Goal: Check status: Check status

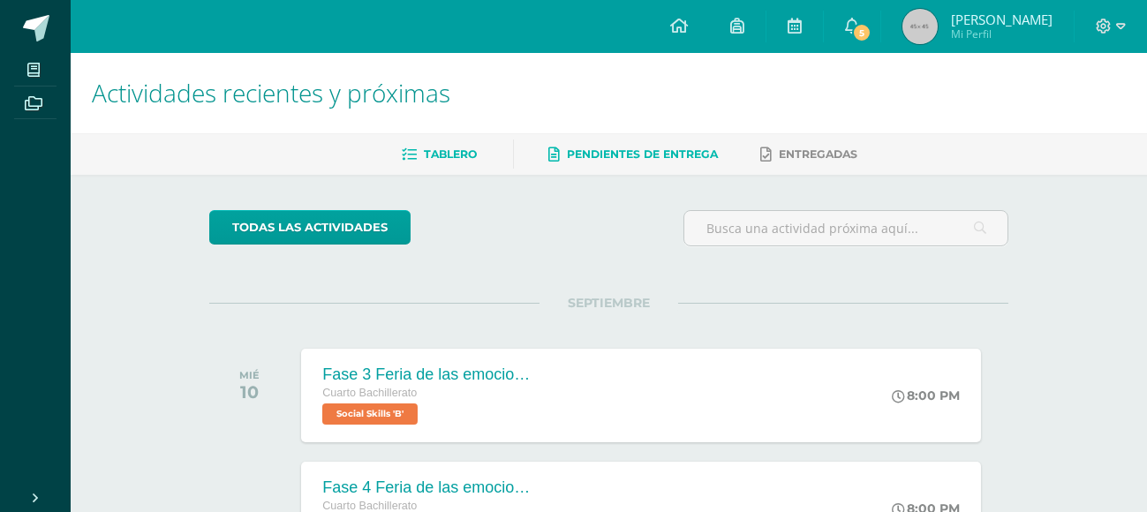
click at [623, 148] on span "Pendientes de entrega" at bounding box center [643, 153] width 151 height 13
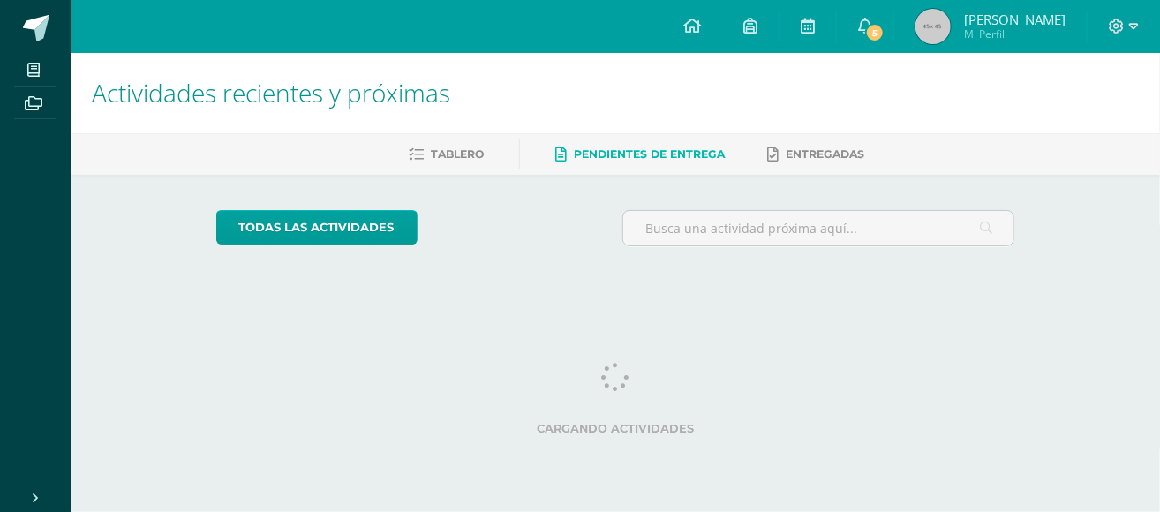
click at [623, 148] on span "Pendientes de entrega" at bounding box center [649, 153] width 151 height 13
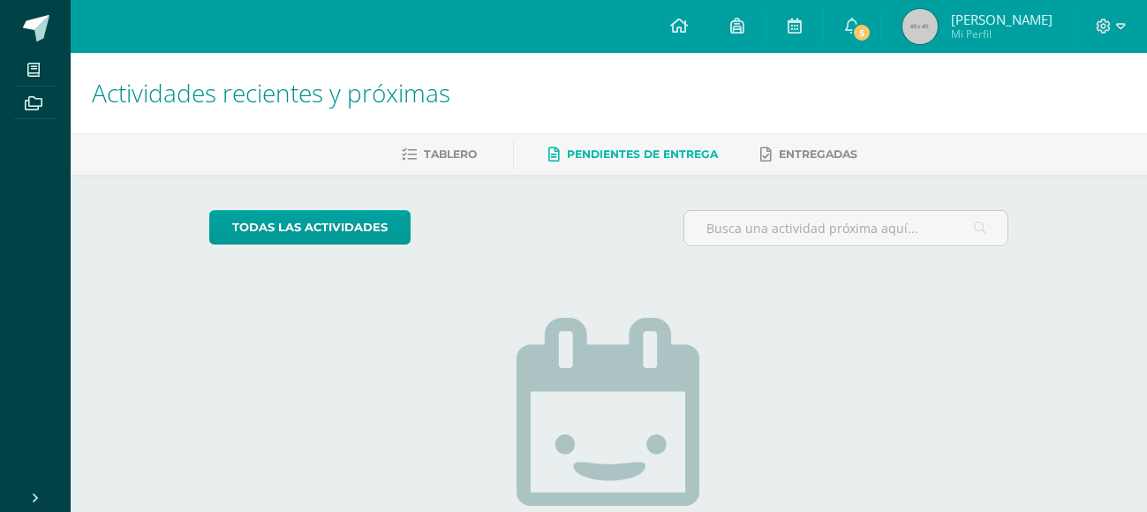
click at [854, 53] on h1 "Actividades recientes y próximas" at bounding box center [609, 93] width 1034 height 80
click at [858, 42] on link "5" at bounding box center [852, 26] width 56 height 53
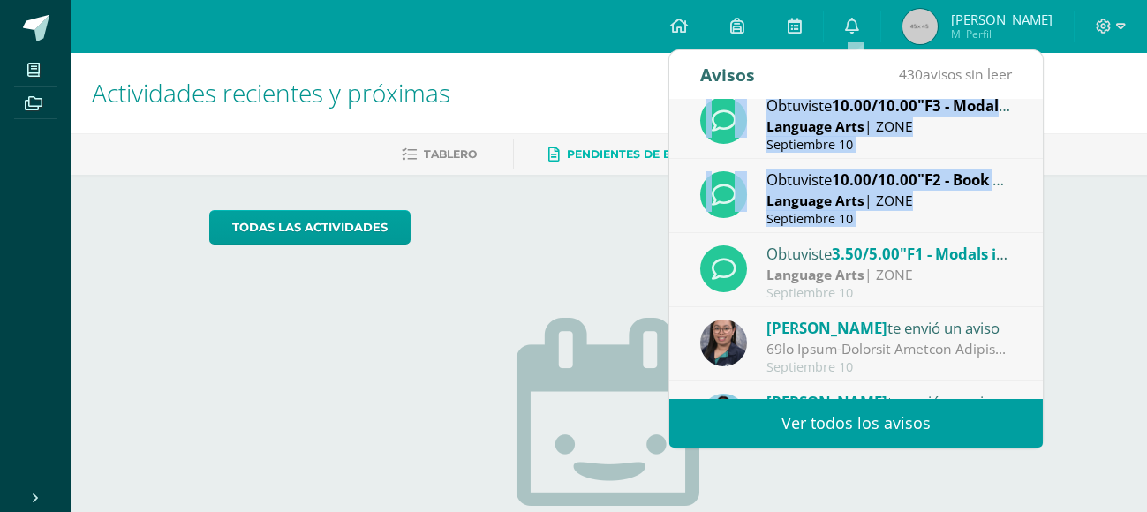
drag, startPoint x: 1028, startPoint y: 194, endPoint x: 1032, endPoint y: 233, distance: 39.0
click at [1032, 233] on div "Melissa Arevalo te envió un aviso Comunicado importante: Estimados padres de fa…" at bounding box center [855, 249] width 373 height 299
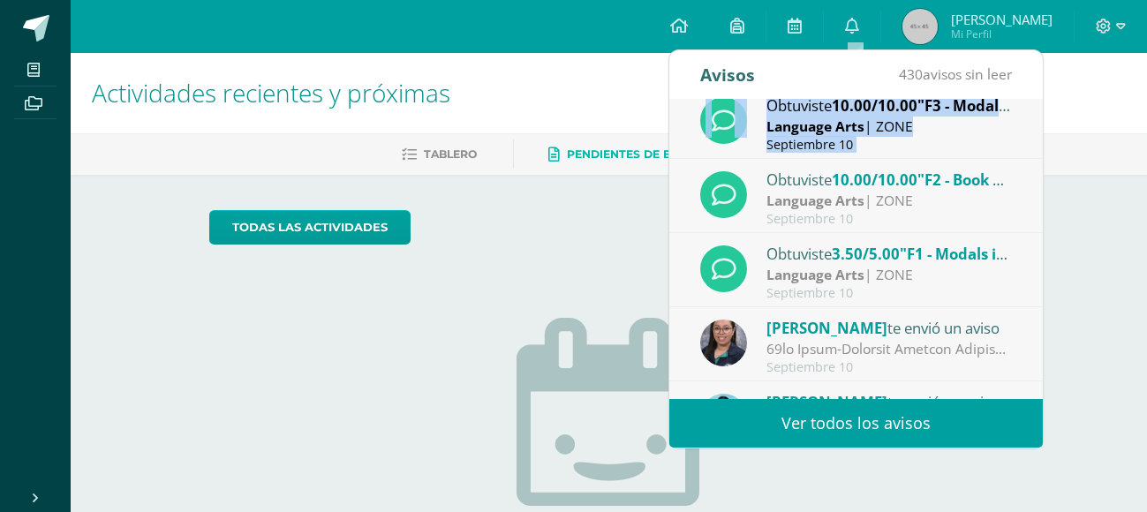
scroll to position [87, 0]
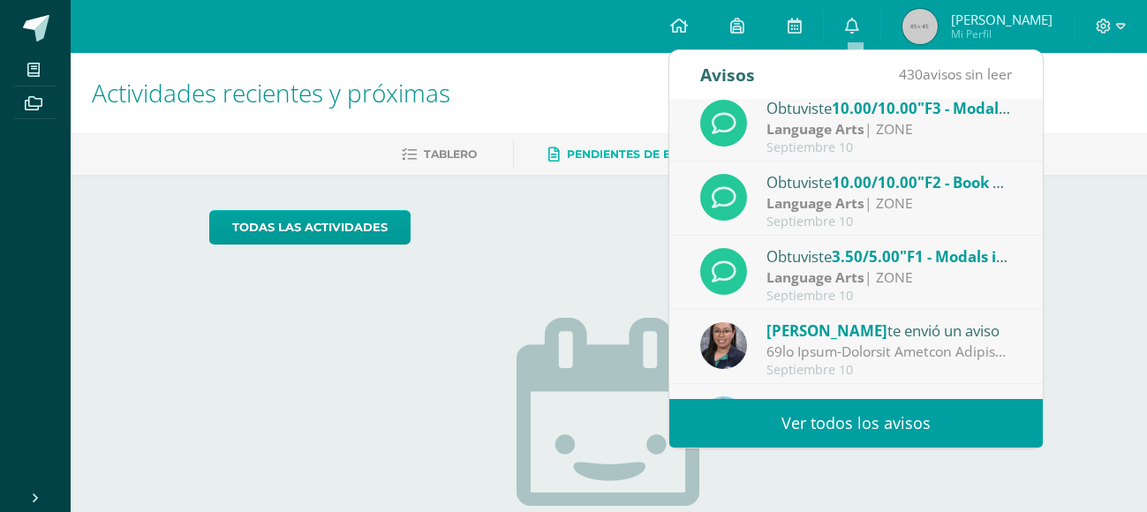
click at [899, 180] on span "10.00/10.00" at bounding box center [875, 182] width 86 height 20
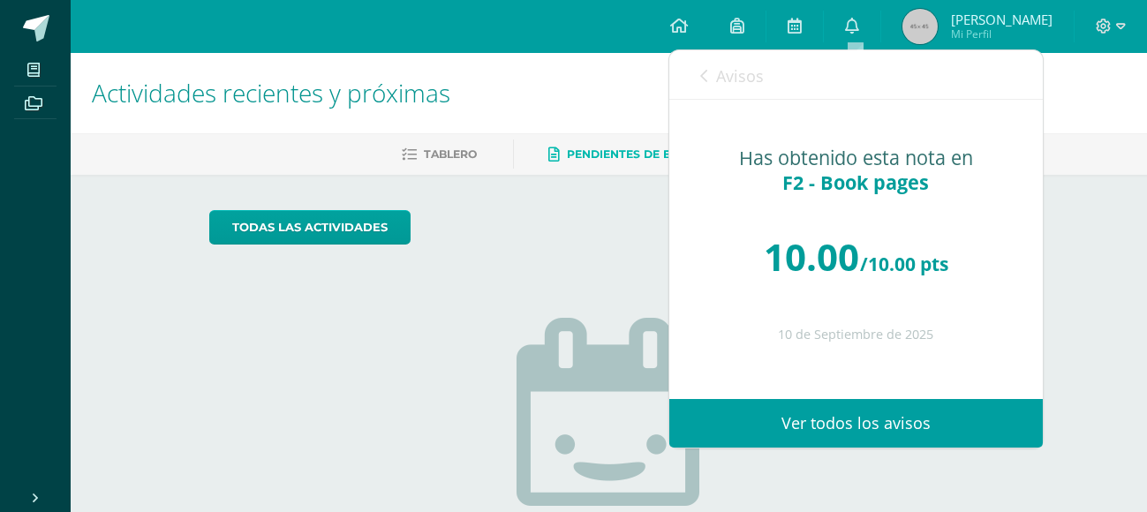
click at [725, 87] on span "Avisos" at bounding box center [740, 75] width 48 height 21
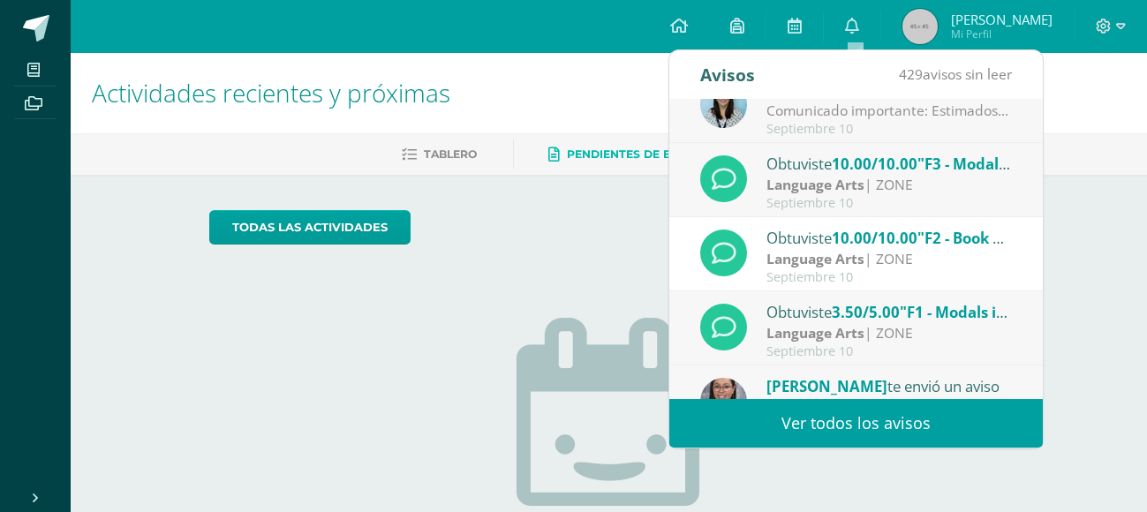
scroll to position [22, 0]
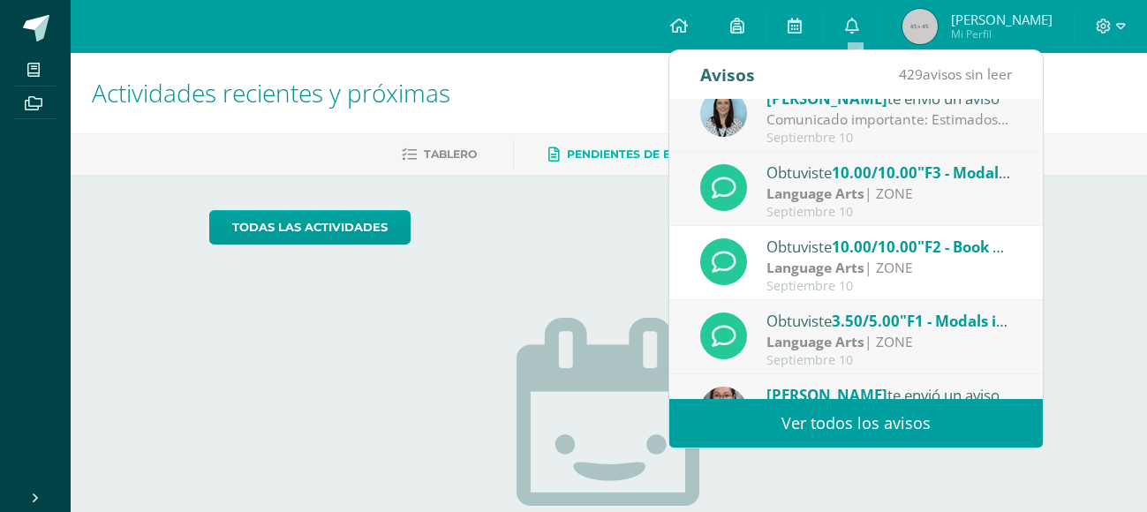
click at [908, 167] on span "10.00/10.00" at bounding box center [875, 172] width 86 height 20
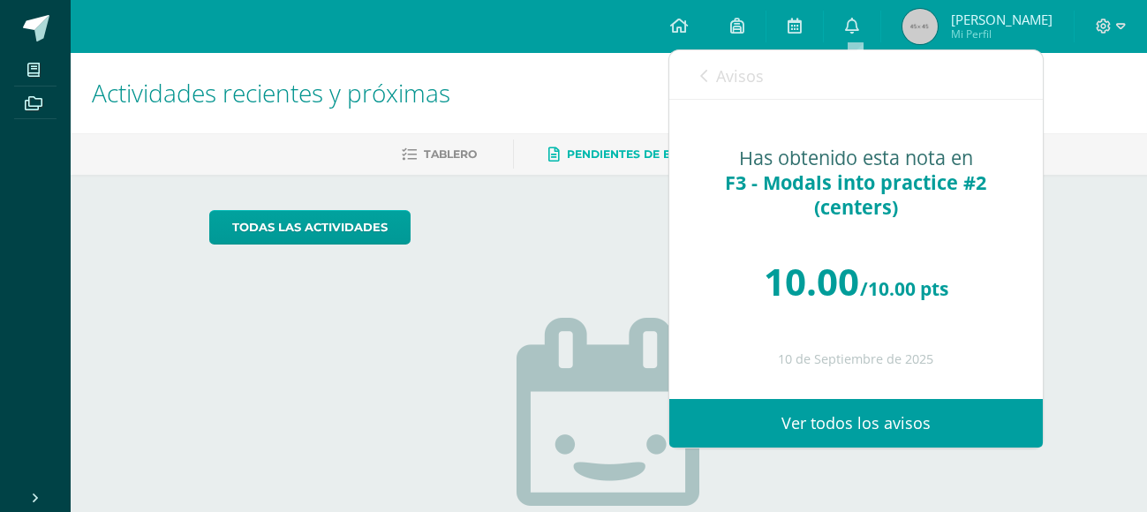
click at [725, 83] on span "Avisos" at bounding box center [740, 75] width 48 height 21
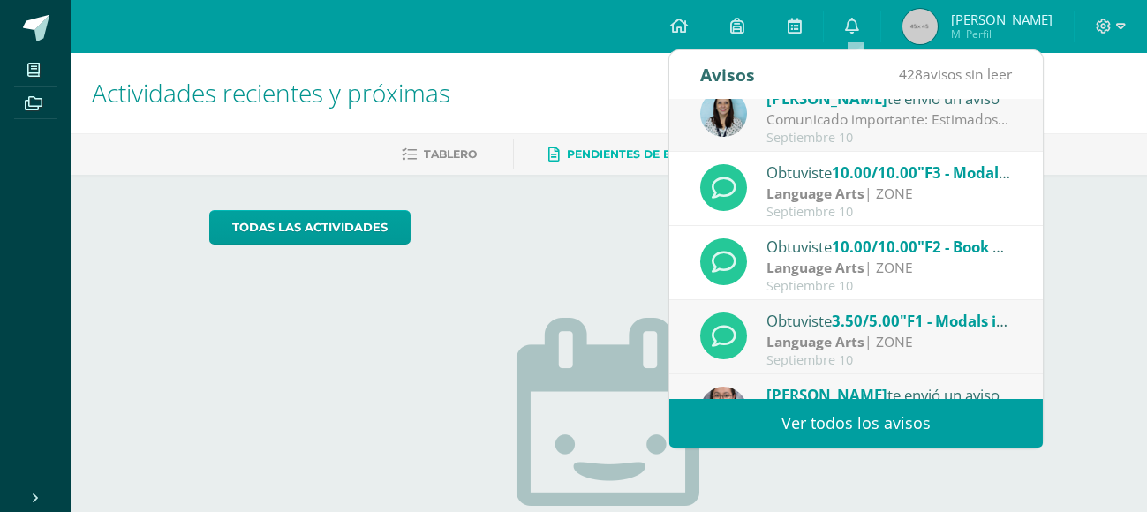
click at [857, 327] on span "3.50/5.00" at bounding box center [866, 321] width 68 height 20
